Goal: Information Seeking & Learning: Find specific fact

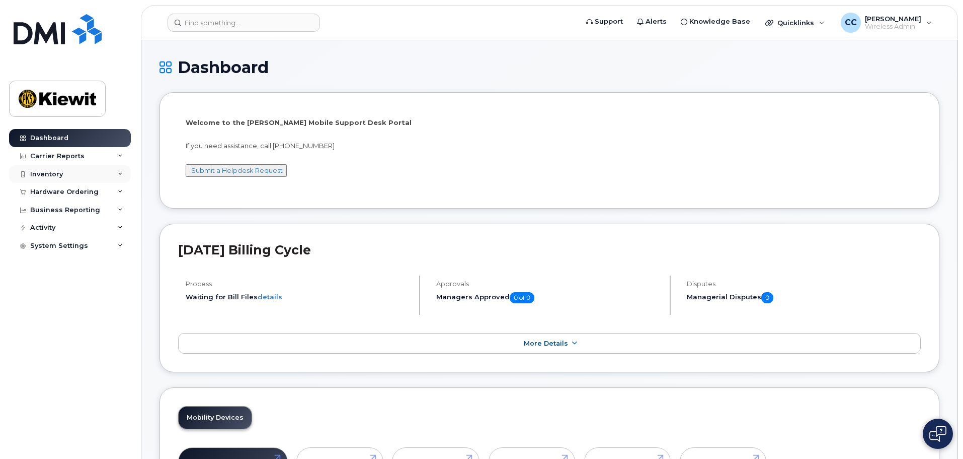
click at [78, 173] on div "Inventory" at bounding box center [70, 174] width 122 height 18
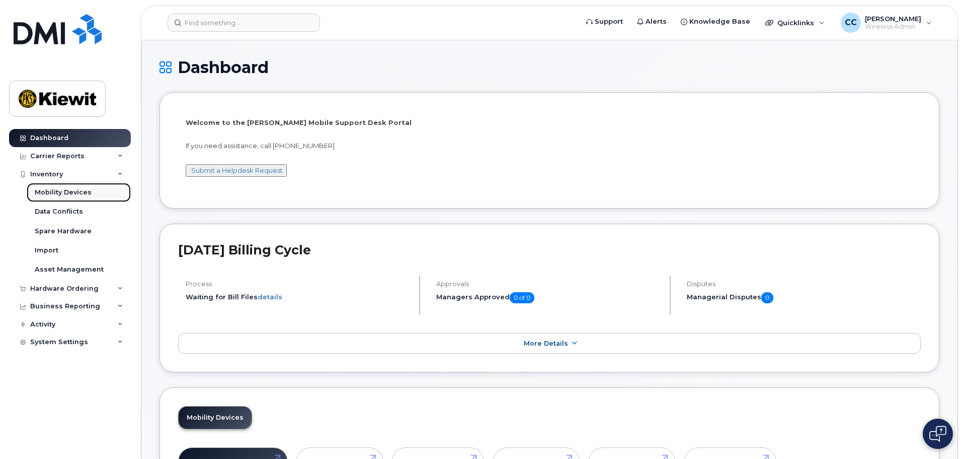
click at [94, 198] on link "Mobility Devices" at bounding box center [79, 192] width 104 height 19
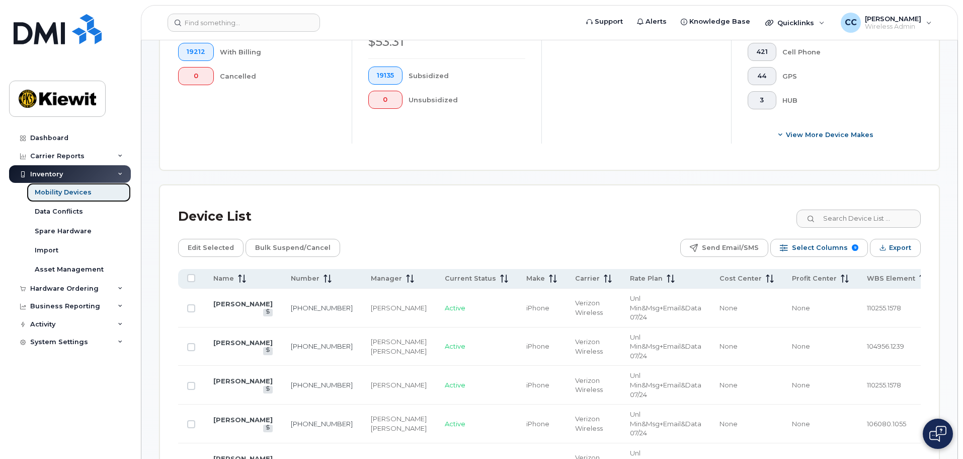
scroll to position [352, 0]
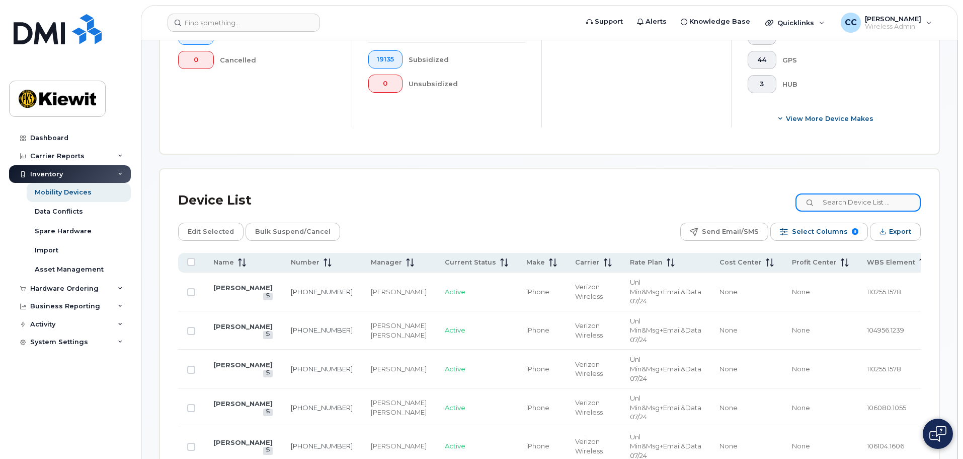
click at [849, 193] on input at bounding box center [858, 202] width 125 height 18
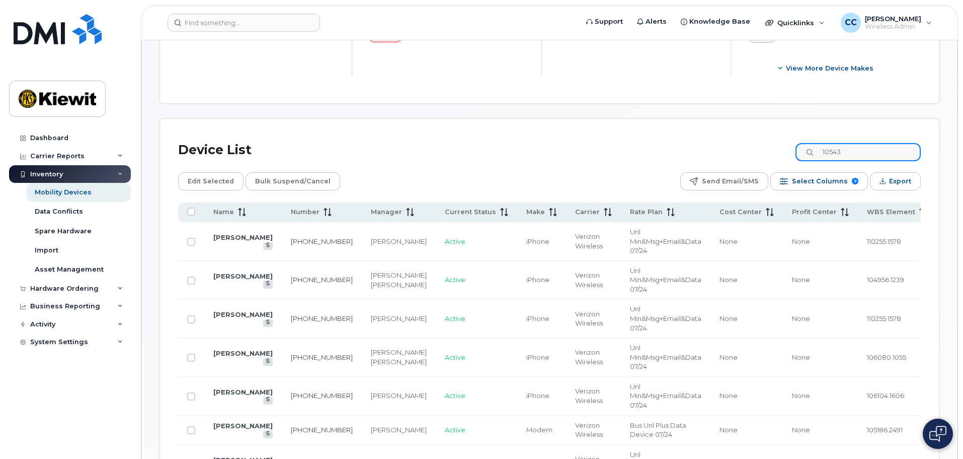
type input "105437"
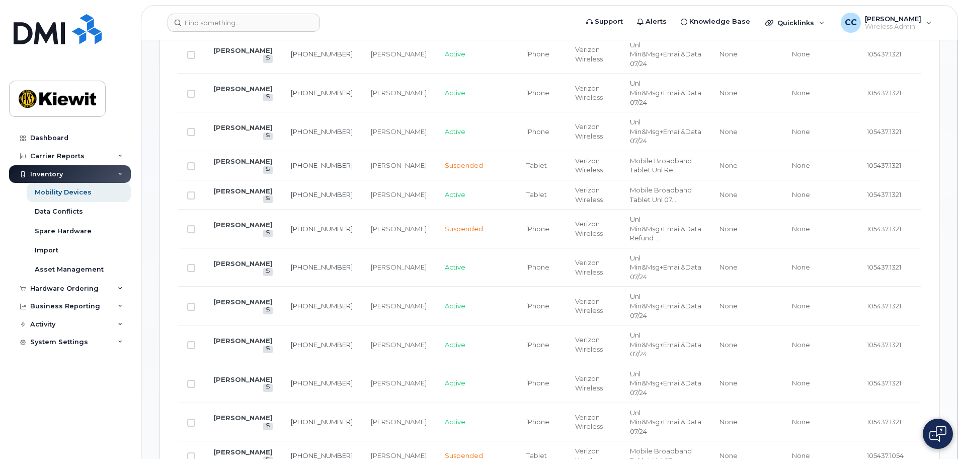
scroll to position [654, 0]
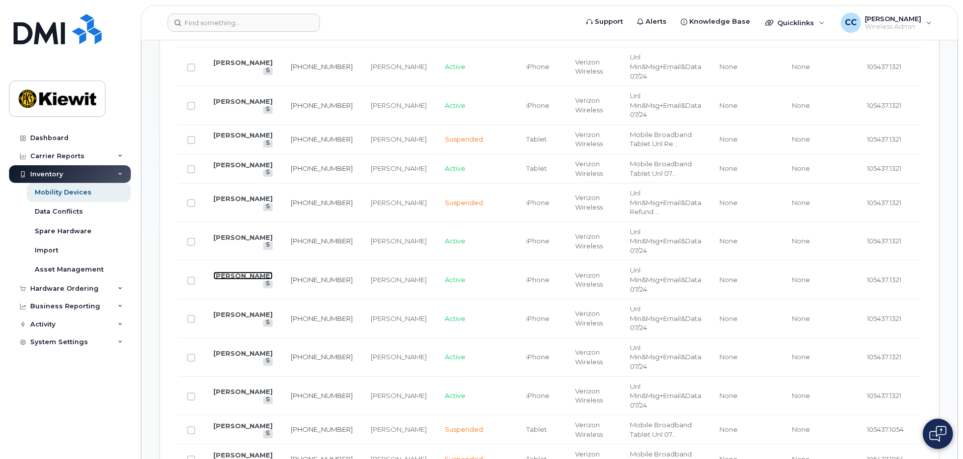
drag, startPoint x: 227, startPoint y: 270, endPoint x: 322, endPoint y: 285, distance: 96.4
click at [227, 271] on link "[PERSON_NAME]" at bounding box center [242, 275] width 59 height 8
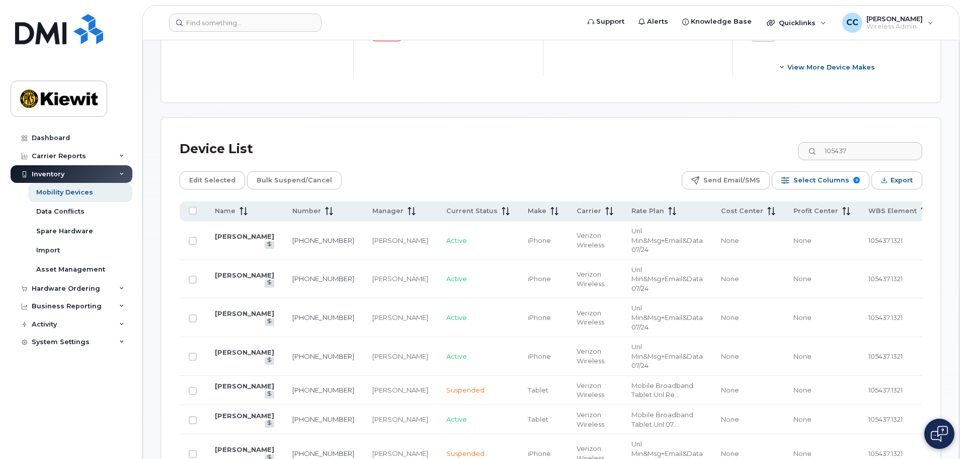
scroll to position [403, 0]
click at [835, 174] on span "Select Columns" at bounding box center [820, 181] width 56 height 15
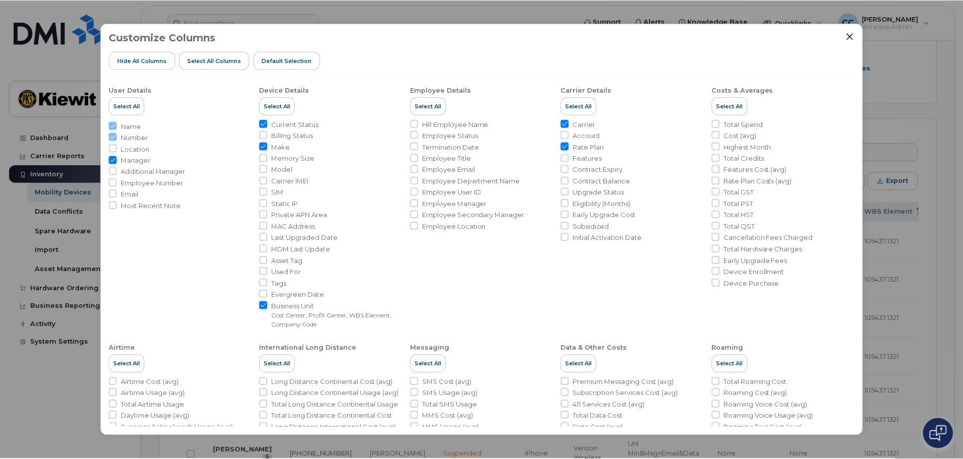
scroll to position [0, 0]
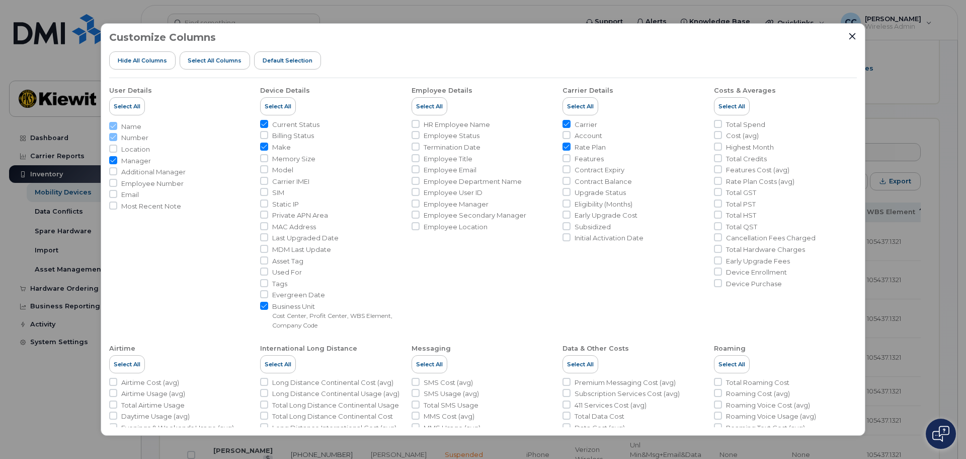
drag, startPoint x: 468, startPoint y: 182, endPoint x: 501, endPoint y: 208, distance: 42.2
click at [468, 182] on span "Employee Department Name" at bounding box center [473, 182] width 98 height 10
click at [420, 182] on input "Employee Department Name" at bounding box center [416, 181] width 8 height 8
click at [415, 181] on input "Employee Department Name" at bounding box center [416, 181] width 8 height 8
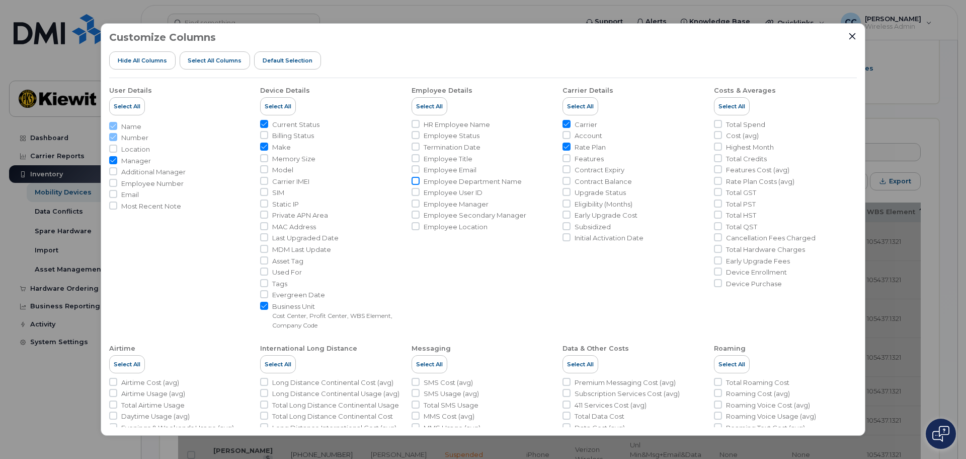
click at [416, 180] on input "Employee Department Name" at bounding box center [416, 181] width 8 height 8
checkbox input "true"
click at [849, 39] on icon "Close" at bounding box center [853, 36] width 8 height 8
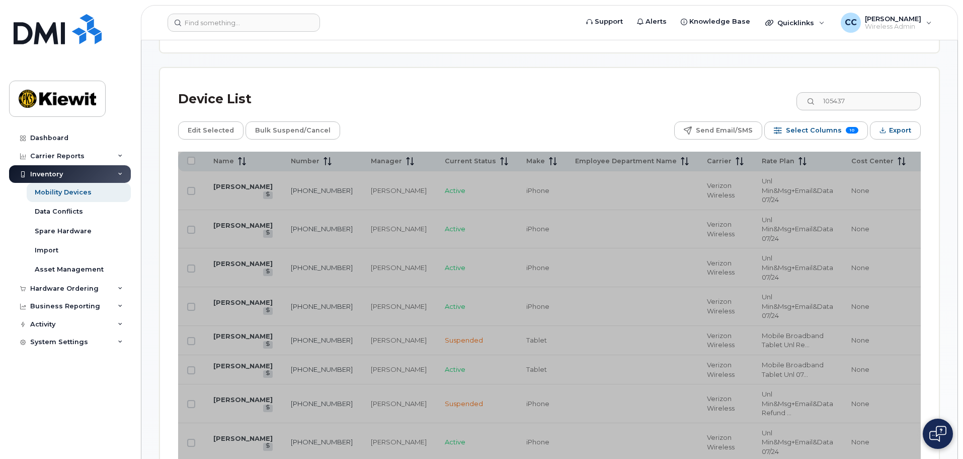
scroll to position [453, 0]
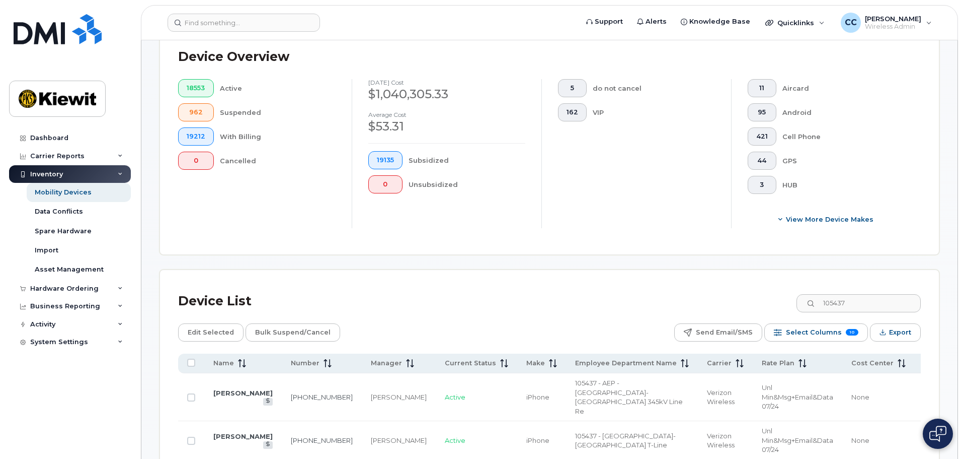
scroll to position [453, 0]
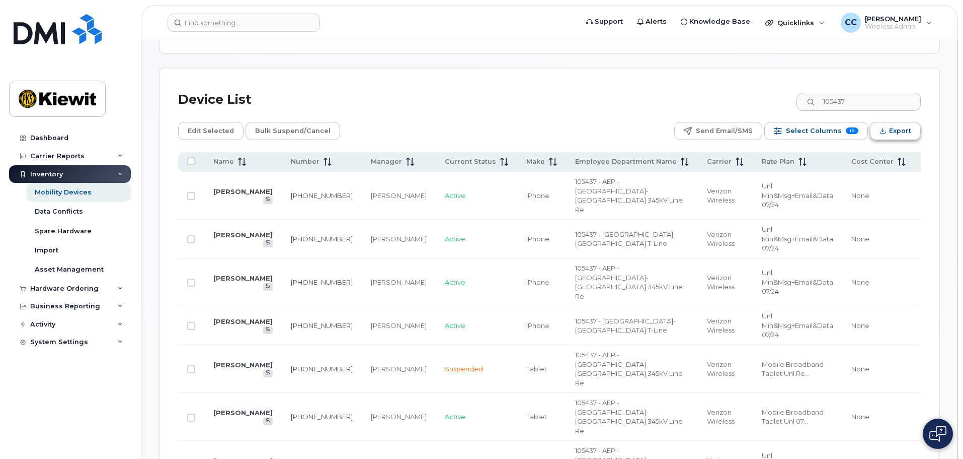
click at [902, 125] on span "Export" at bounding box center [900, 130] width 22 height 15
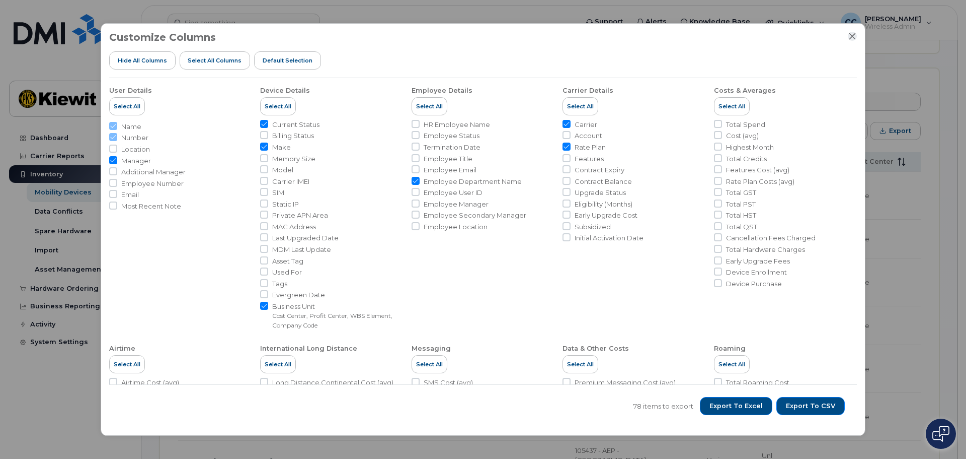
click at [849, 37] on icon "Close" at bounding box center [853, 36] width 8 height 8
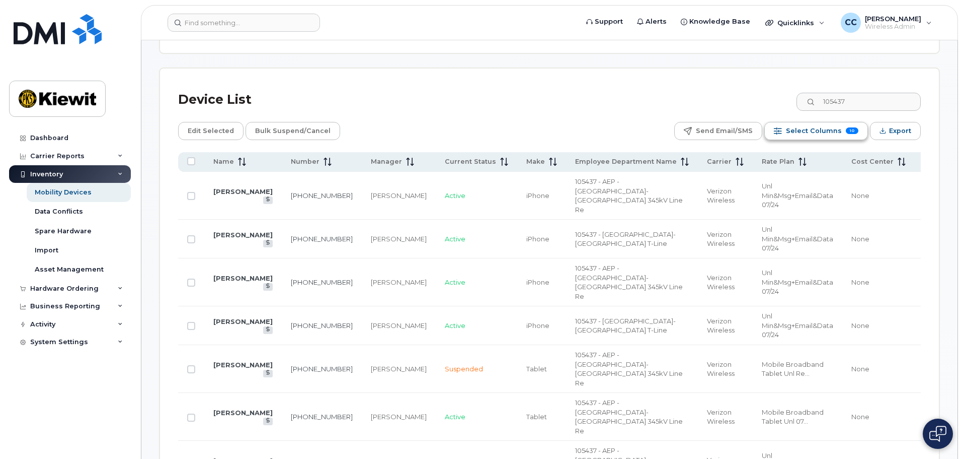
click at [782, 127] on div "Select Columns 10" at bounding box center [778, 131] width 8 height 8
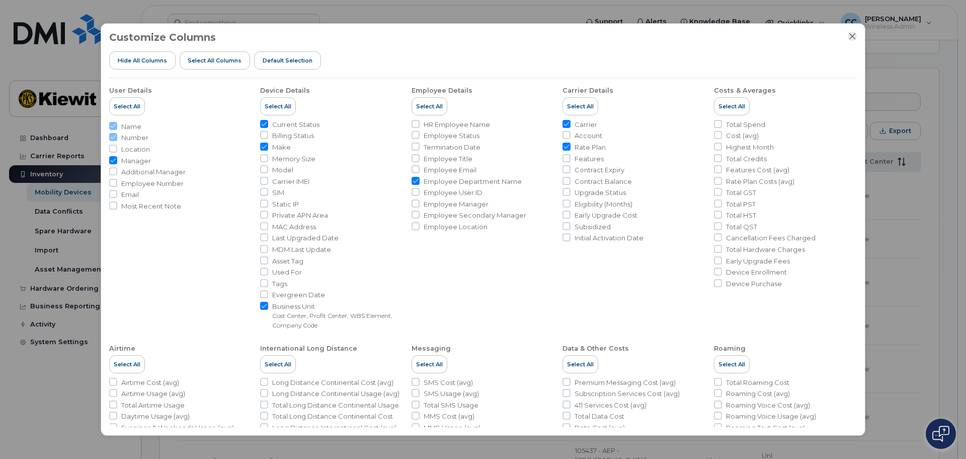
click at [854, 34] on icon "Close" at bounding box center [853, 36] width 8 height 8
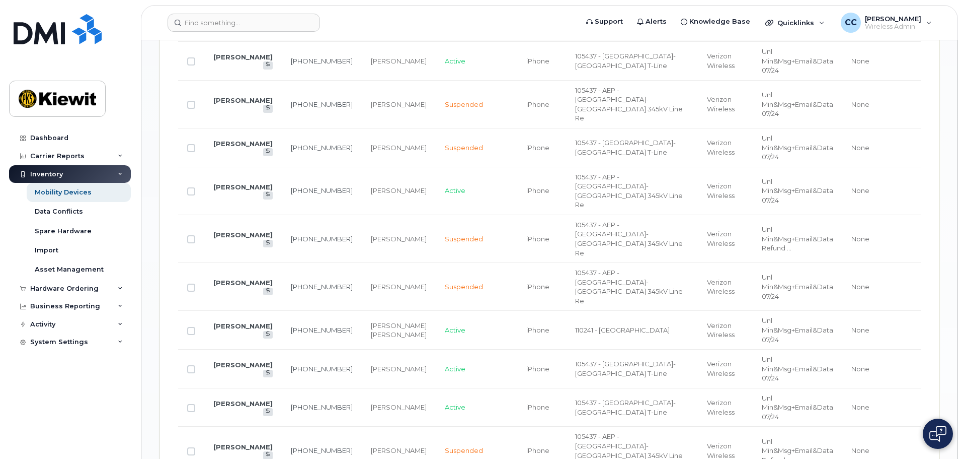
scroll to position [1258, 0]
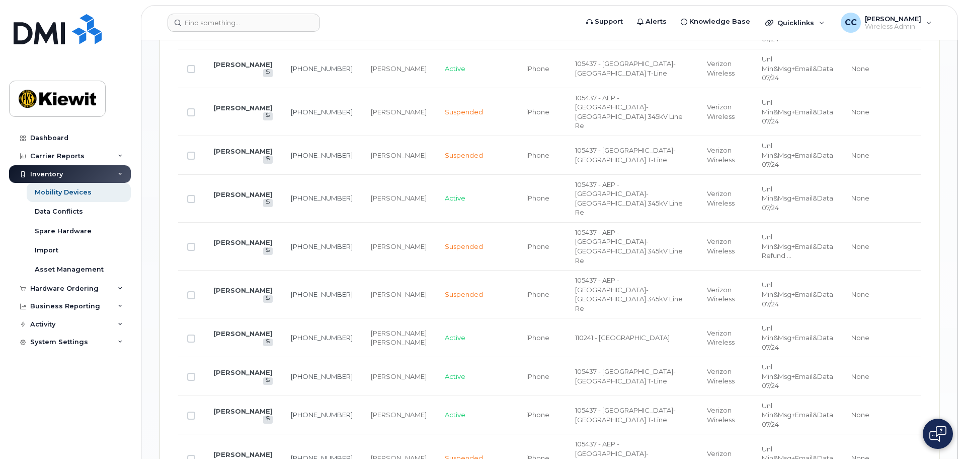
drag, startPoint x: 578, startPoint y: 187, endPoint x: 515, endPoint y: 190, distance: 63.5
click at [578, 333] on span "110241 - NorCal District OH" at bounding box center [622, 337] width 95 height 8
click at [575, 333] on span "110241 - NorCal District OH" at bounding box center [622, 337] width 95 height 8
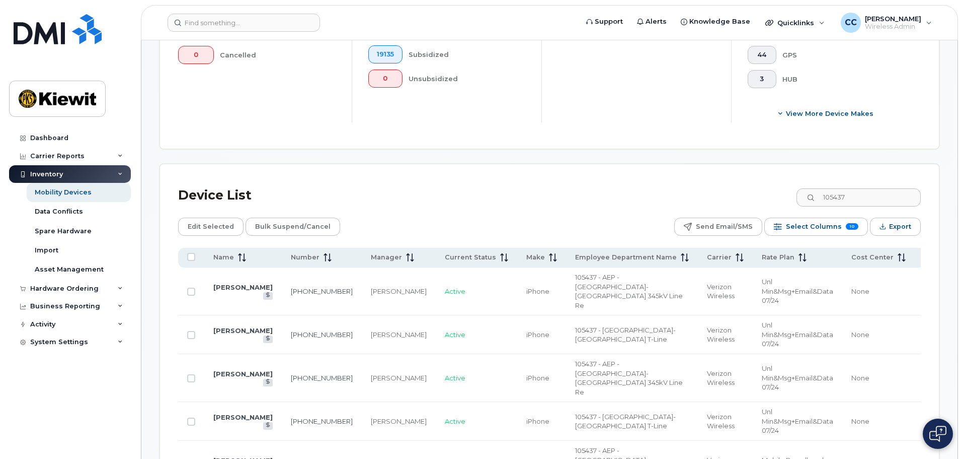
scroll to position [352, 0]
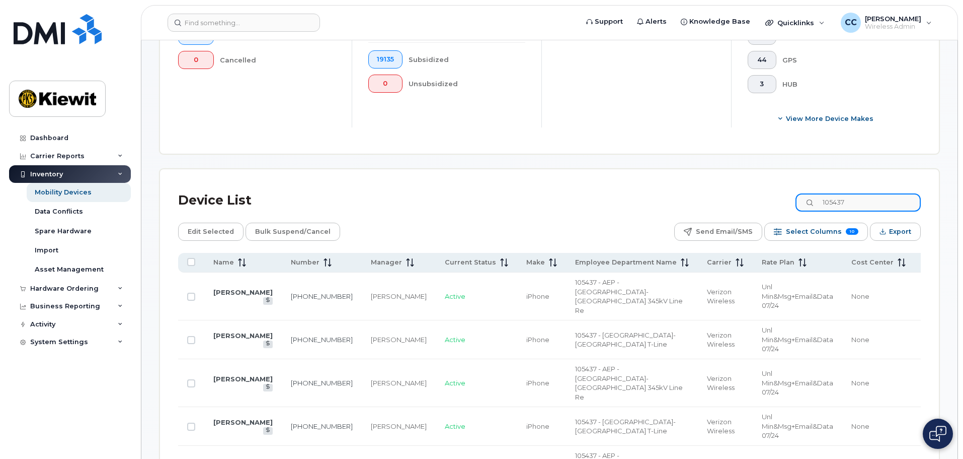
click at [863, 193] on input "105437" at bounding box center [858, 202] width 125 height 18
type input "105437.1321"
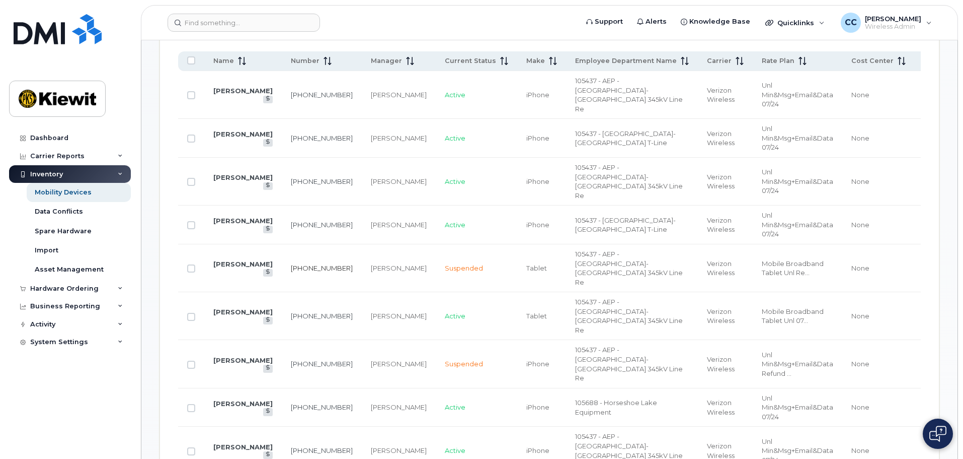
scroll to position [805, 0]
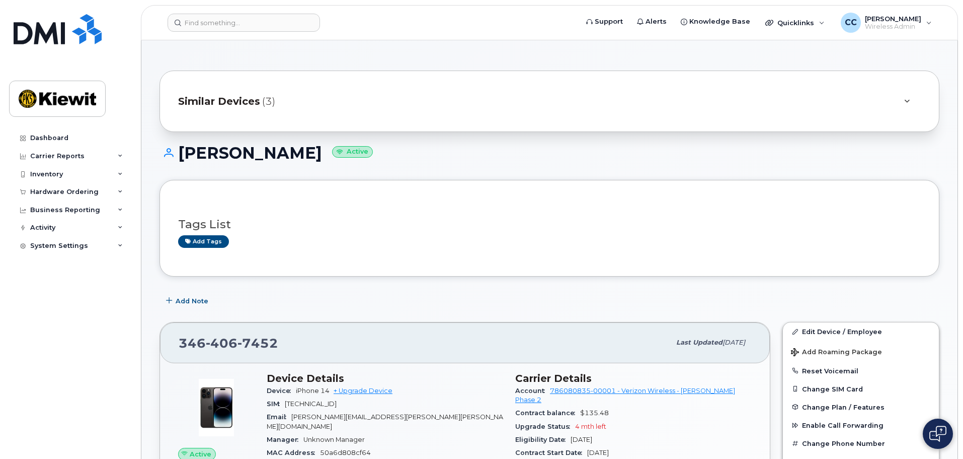
scroll to position [252, 0]
